Goal: Information Seeking & Learning: Learn about a topic

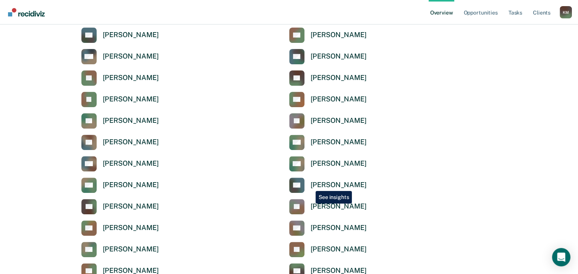
scroll to position [229, 0]
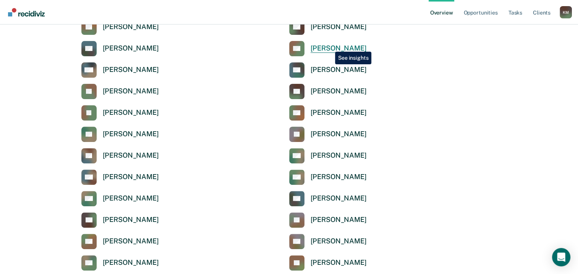
click at [329, 46] on div "[PERSON_NAME]" at bounding box center [339, 48] width 56 height 9
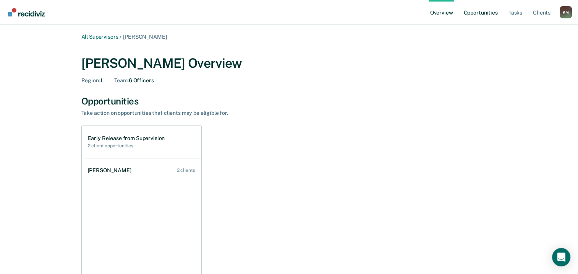
click at [478, 12] on link "Opportunities" at bounding box center [480, 12] width 37 height 24
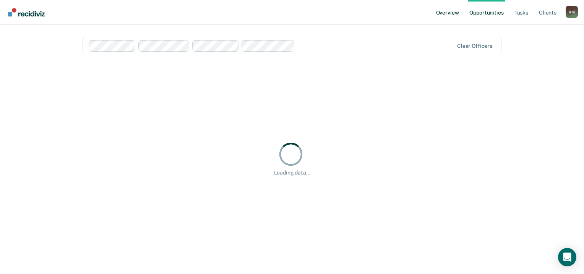
click at [443, 13] on link "Overview" at bounding box center [447, 12] width 26 height 24
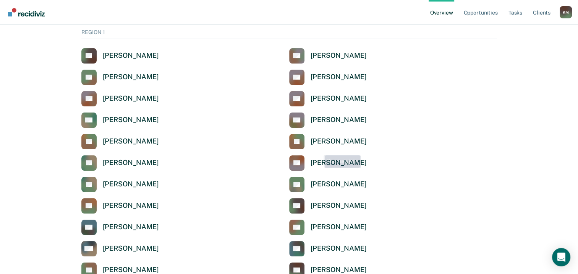
scroll to position [76, 0]
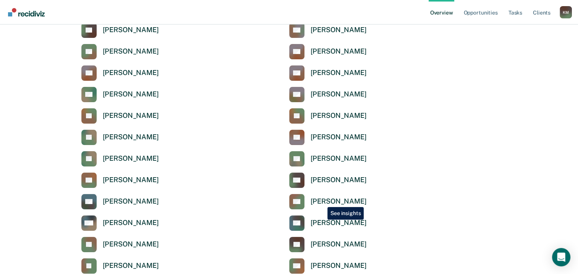
click at [322, 201] on div "[PERSON_NAME]" at bounding box center [339, 201] width 56 height 9
